Goal: Task Accomplishment & Management: Use online tool/utility

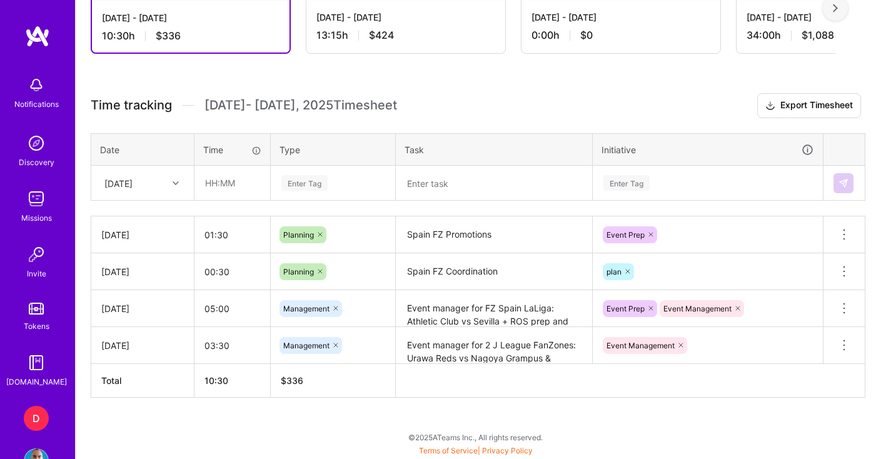
scroll to position [391, 0]
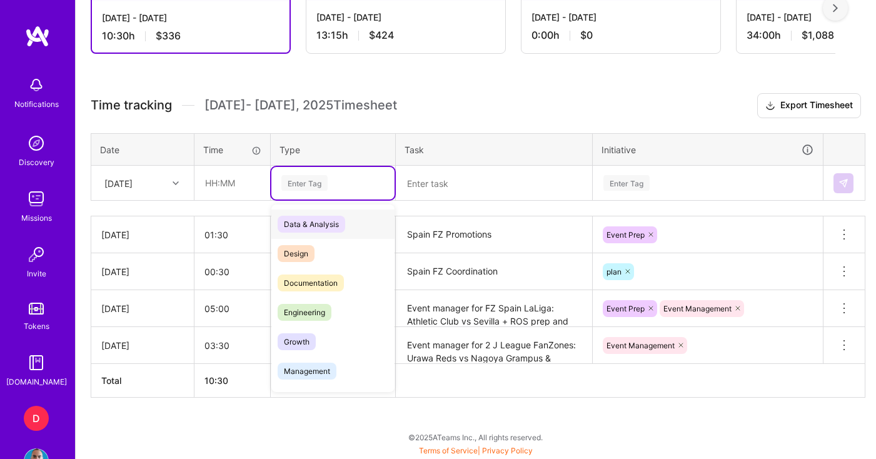
click at [302, 176] on div "Enter Tag" at bounding box center [304, 182] width 46 height 19
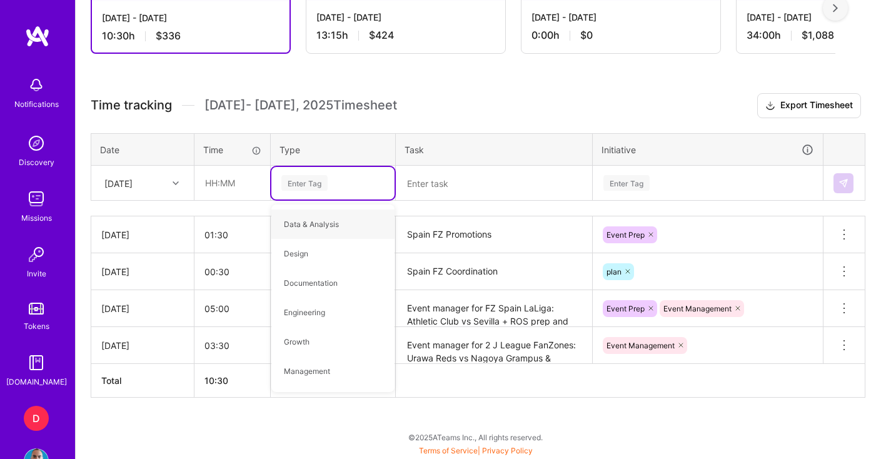
click at [303, 144] on th "Type" at bounding box center [333, 149] width 125 height 33
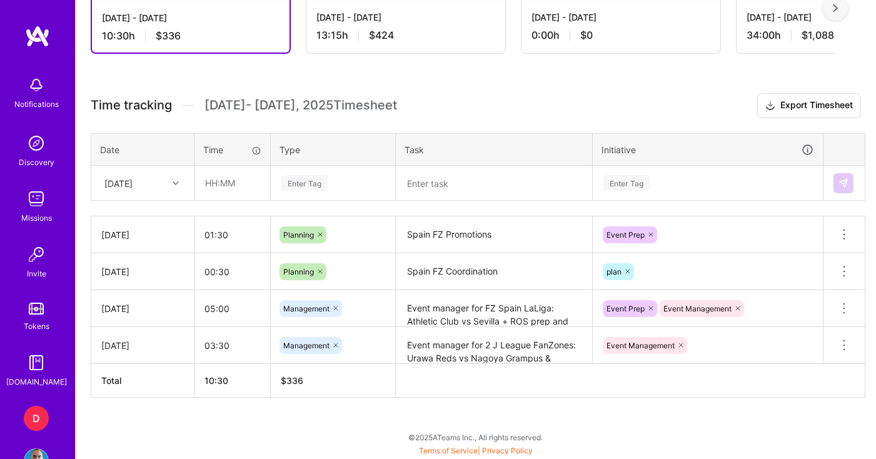
click at [304, 175] on div "Enter Tag" at bounding box center [304, 182] width 46 height 19
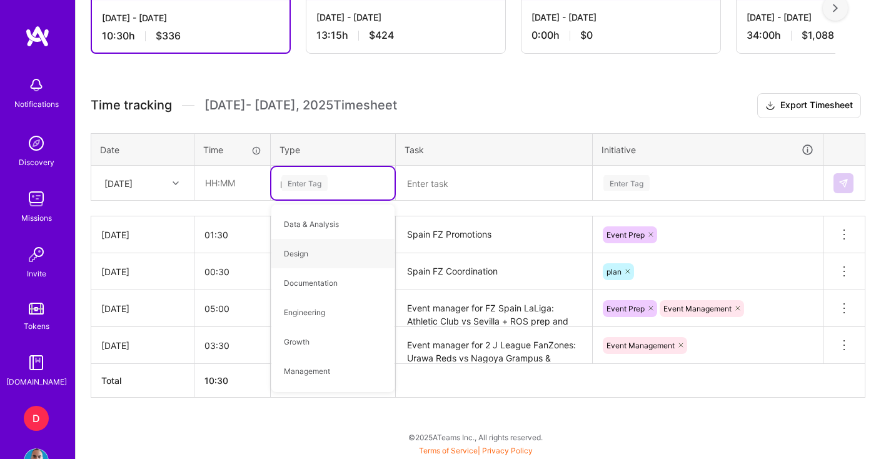
type input "pl"
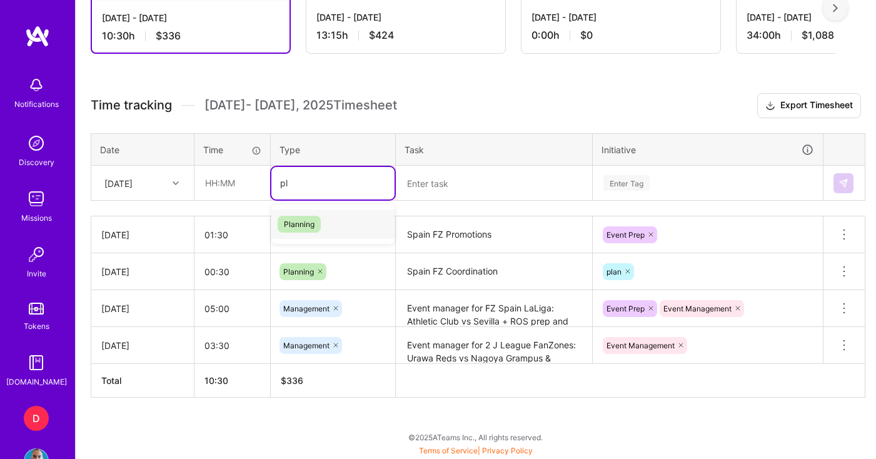
click at [301, 225] on span "Planning" at bounding box center [299, 224] width 43 height 17
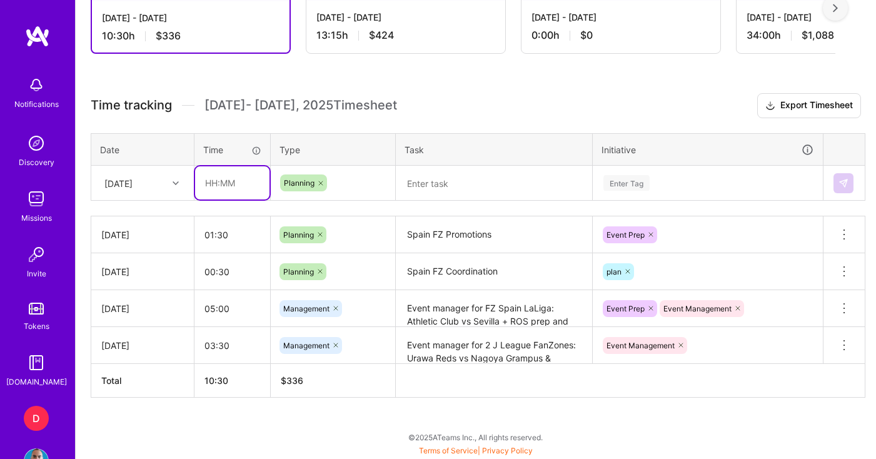
click at [243, 190] on input "text" at bounding box center [232, 182] width 74 height 33
type input "01:00"
click at [249, 295] on input "05:00" at bounding box center [233, 308] width 76 height 33
click at [478, 173] on textarea at bounding box center [494, 183] width 194 height 33
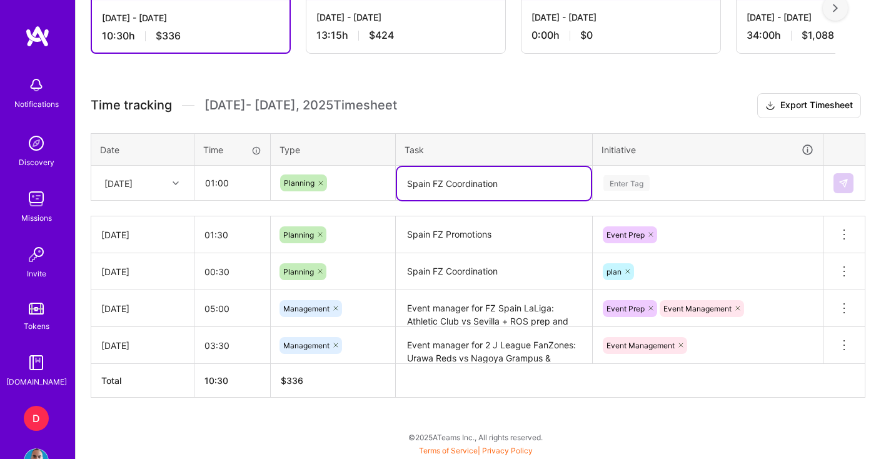
click at [433, 183] on textarea "Spain FZ Coordination" at bounding box center [494, 183] width 194 height 33
type textarea "Spain LaLiga FZ Coordination"
click at [657, 184] on div "Enter Tag" at bounding box center [707, 183] width 211 height 16
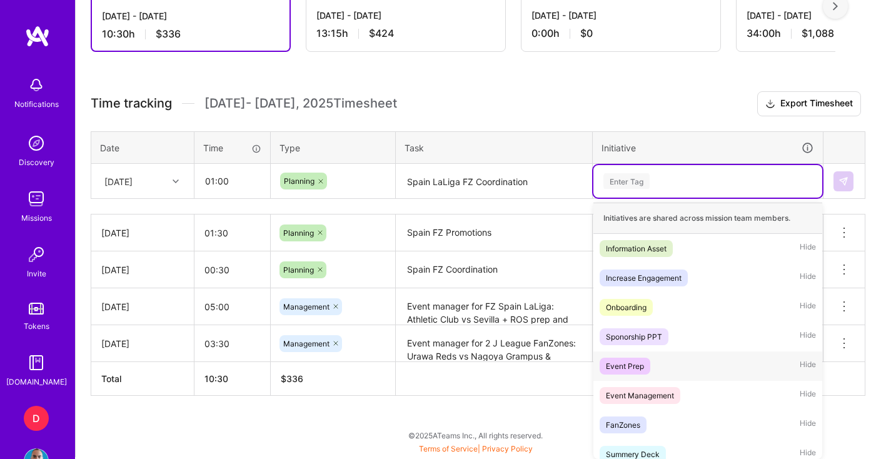
click at [631, 363] on div "Event Prep" at bounding box center [625, 366] width 38 height 13
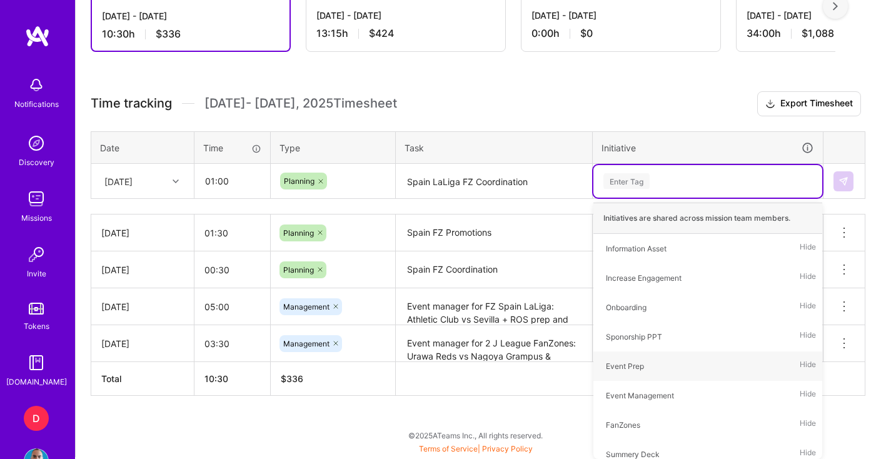
scroll to position [391, 0]
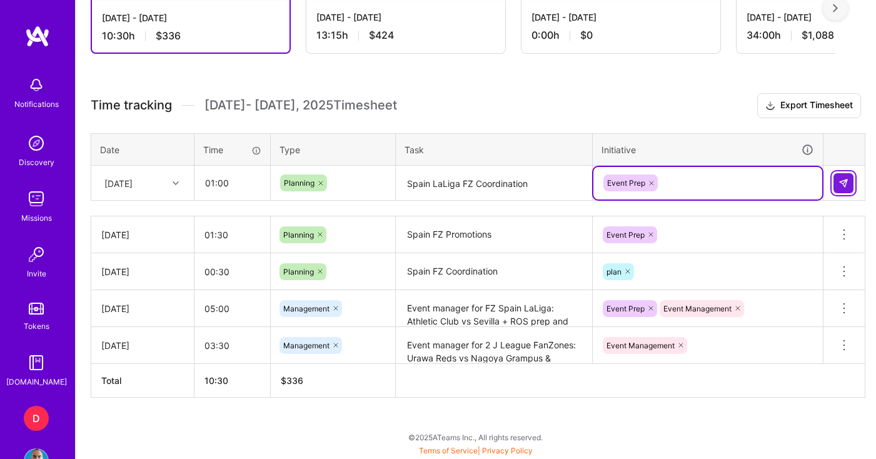
click at [842, 189] on button at bounding box center [844, 183] width 20 height 20
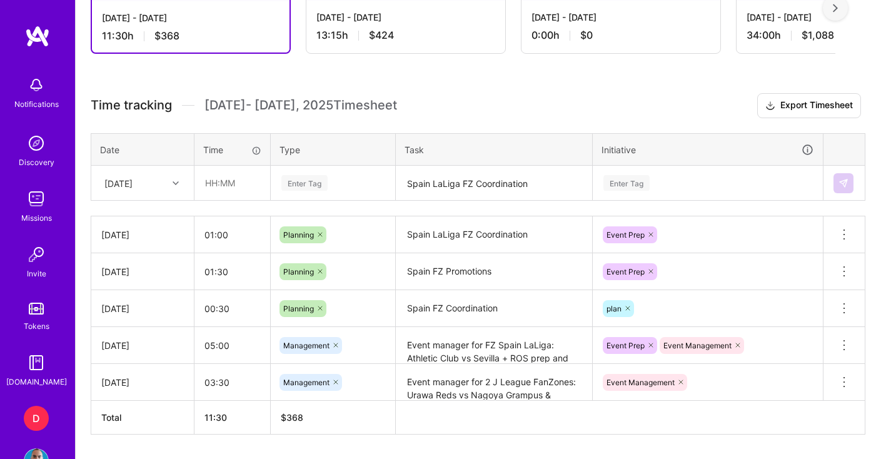
click at [123, 237] on div "[DATE]" at bounding box center [142, 234] width 83 height 13
click at [146, 236] on div "[DATE]" at bounding box center [142, 234] width 83 height 13
click at [146, 238] on div "[DATE]" at bounding box center [142, 234] width 83 height 13
click at [450, 235] on textarea "Spain LaLiga FZ Coordination" at bounding box center [494, 235] width 194 height 34
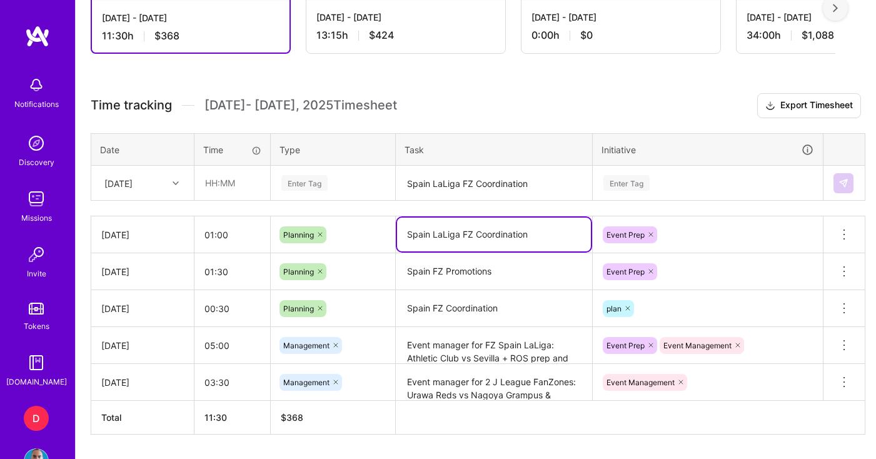
click at [450, 235] on textarea "Spain LaLiga FZ Coordination" at bounding box center [494, 235] width 194 height 34
click at [846, 234] on icon at bounding box center [844, 234] width 15 height 15
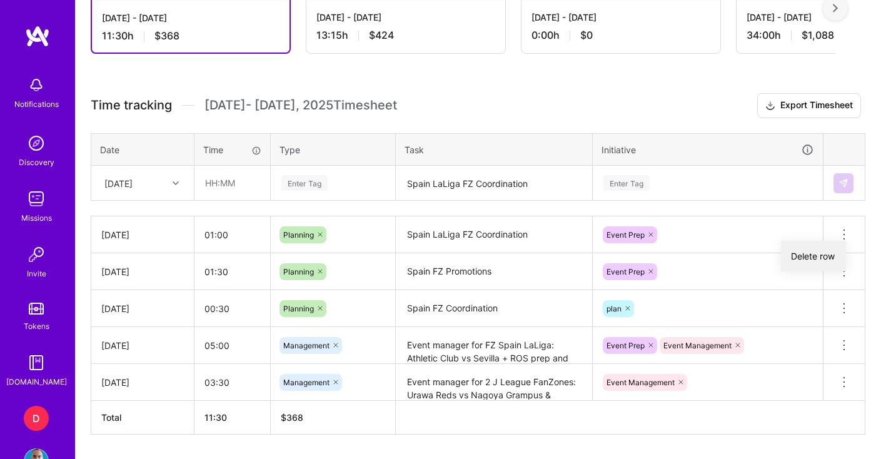
click at [834, 248] on button "Delete row" at bounding box center [813, 256] width 65 height 31
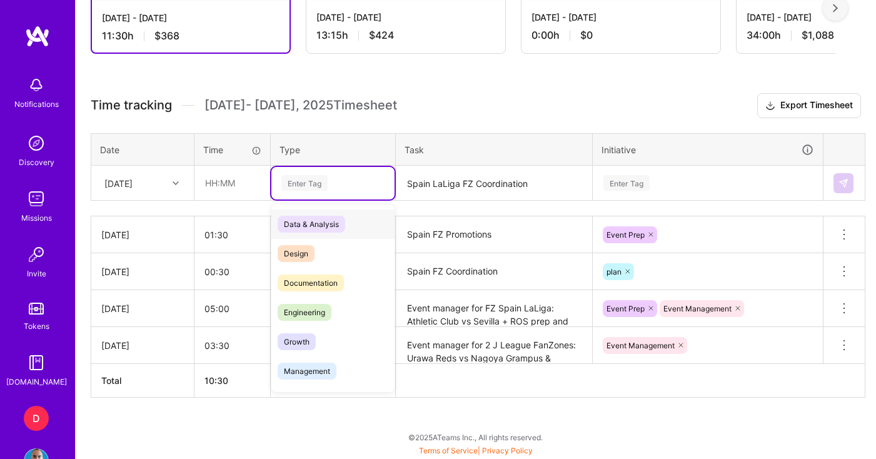
click at [316, 182] on div "Enter Tag" at bounding box center [304, 182] width 46 height 19
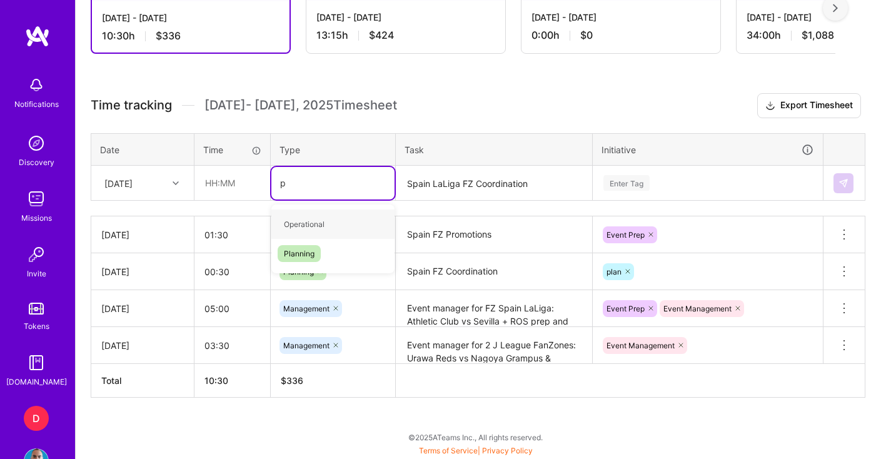
type input "pl"
click at [300, 228] on span "Planning" at bounding box center [299, 224] width 43 height 17
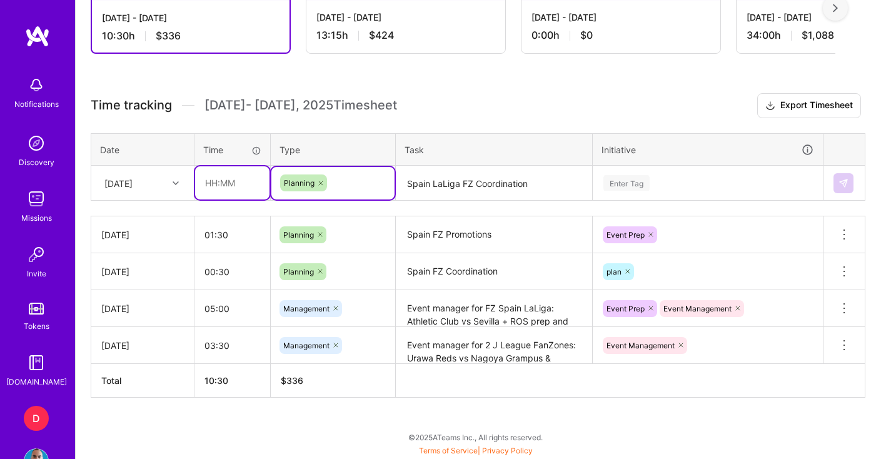
click at [249, 193] on input "text" at bounding box center [232, 182] width 74 height 33
type input "01:00"
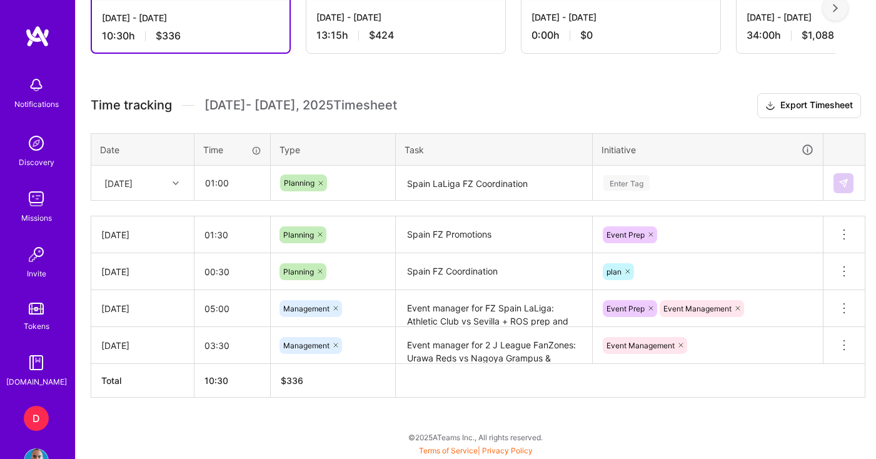
click at [133, 181] on div "[DATE]" at bounding box center [118, 182] width 28 height 13
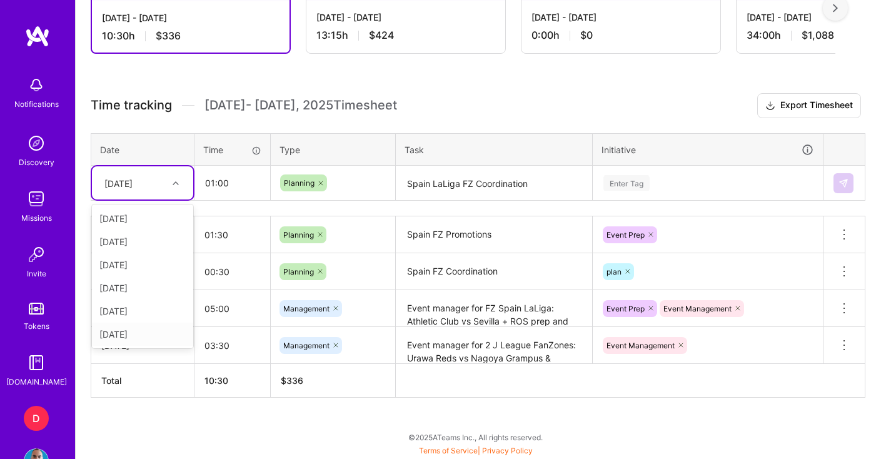
click at [136, 330] on div "[DATE]" at bounding box center [142, 334] width 101 height 23
click at [446, 178] on textarea "Spain LaLiga FZ Coordination" at bounding box center [494, 183] width 194 height 33
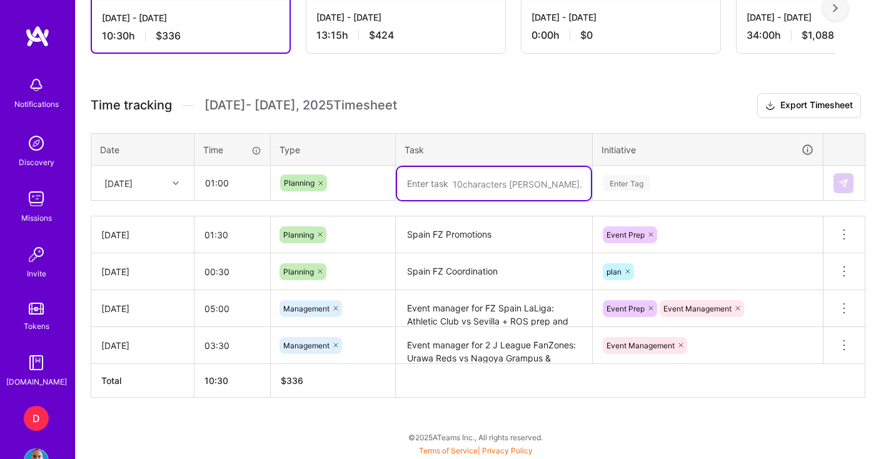
paste textarea "Spain LaLiga FZ Coordination"
type textarea "Spain LaLiga FZ Coordination"
click at [680, 178] on div "Enter Tag" at bounding box center [707, 183] width 211 height 16
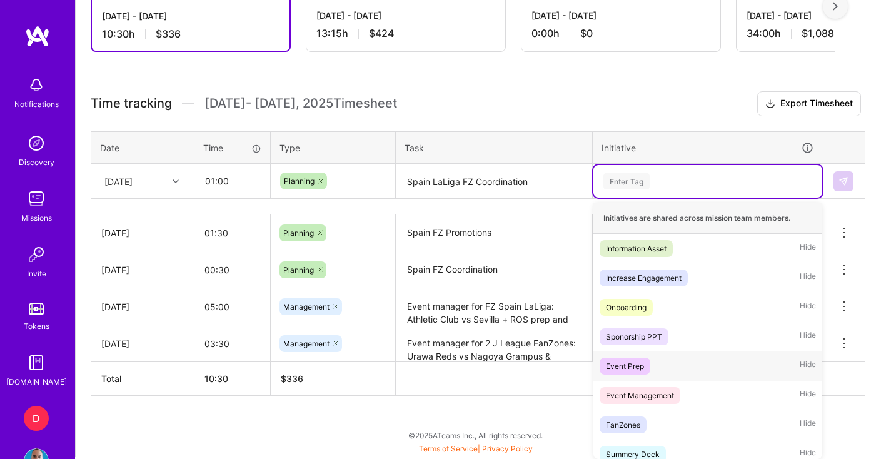
click at [629, 373] on span "Event Prep" at bounding box center [625, 366] width 51 height 17
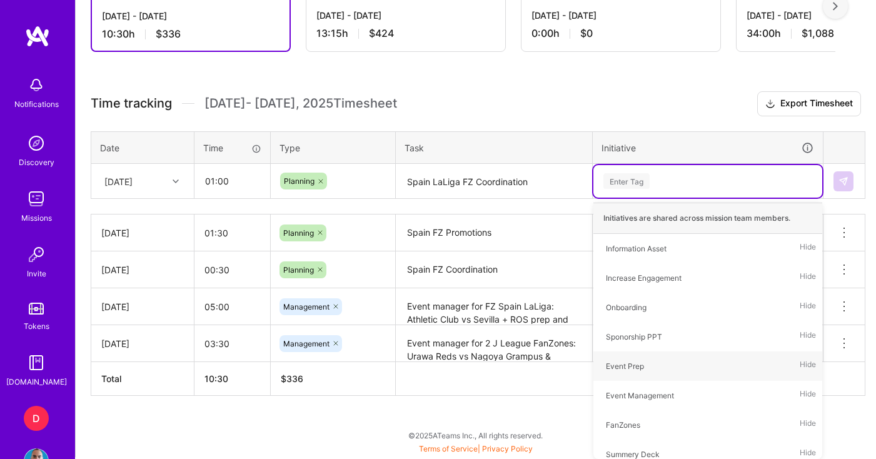
scroll to position [391, 0]
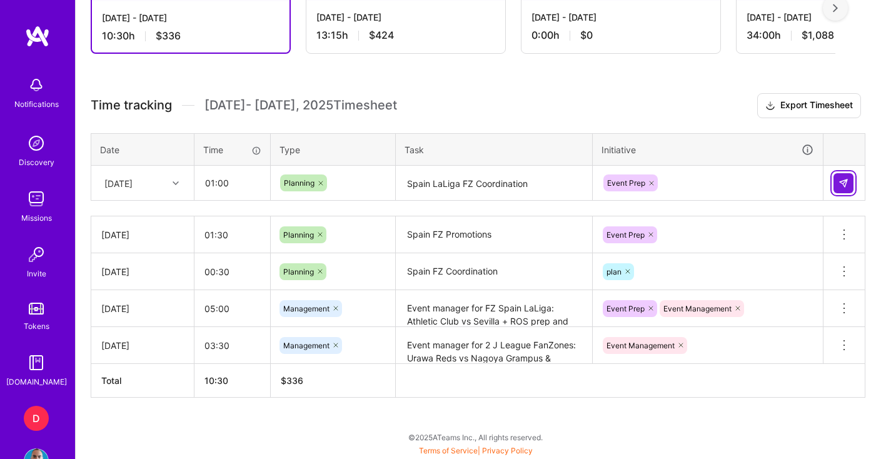
click at [849, 180] on button at bounding box center [844, 183] width 20 height 20
